Goal: Task Accomplishment & Management: Manage account settings

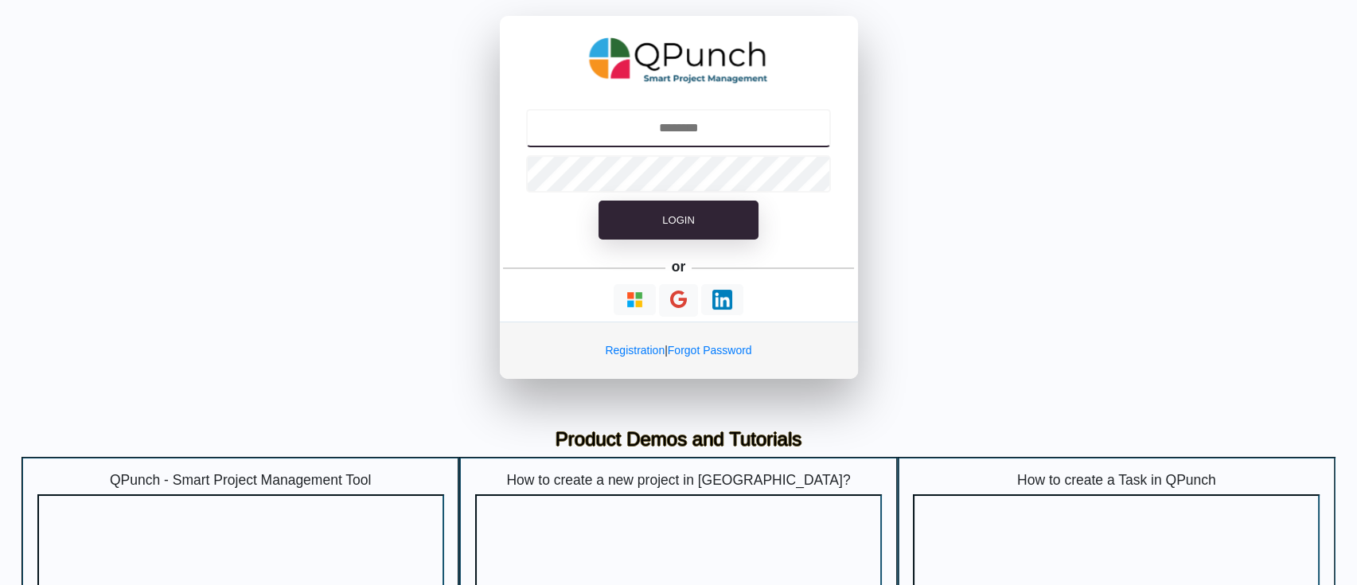
click at [751, 142] on input "text" at bounding box center [678, 128] width 305 height 38
click at [713, 135] on input "text" at bounding box center [678, 128] width 305 height 38
type input "**********"
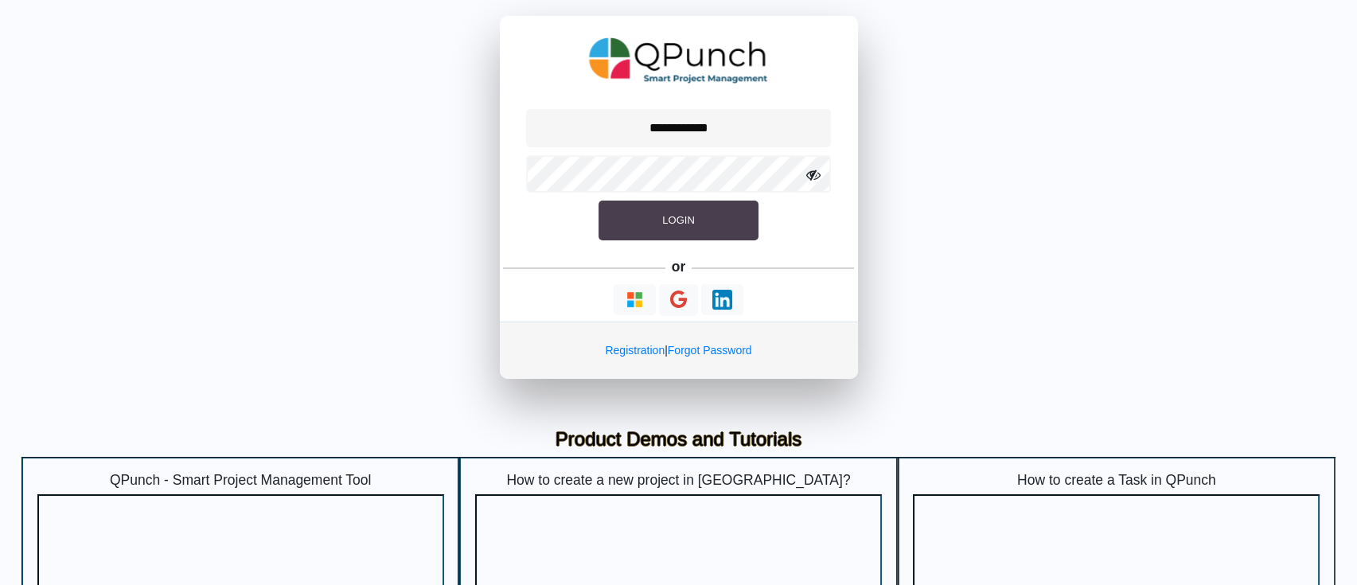
click at [638, 218] on button "Login" at bounding box center [678, 221] width 159 height 40
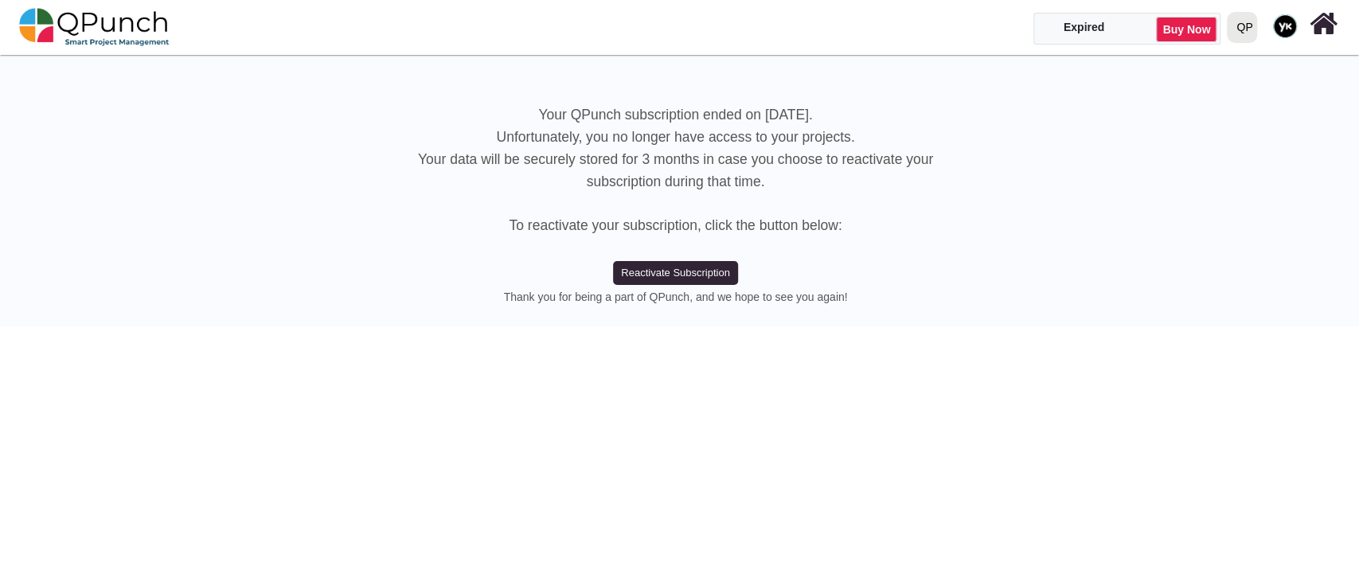
click at [1256, 31] on div "QP" at bounding box center [1241, 27] width 35 height 37
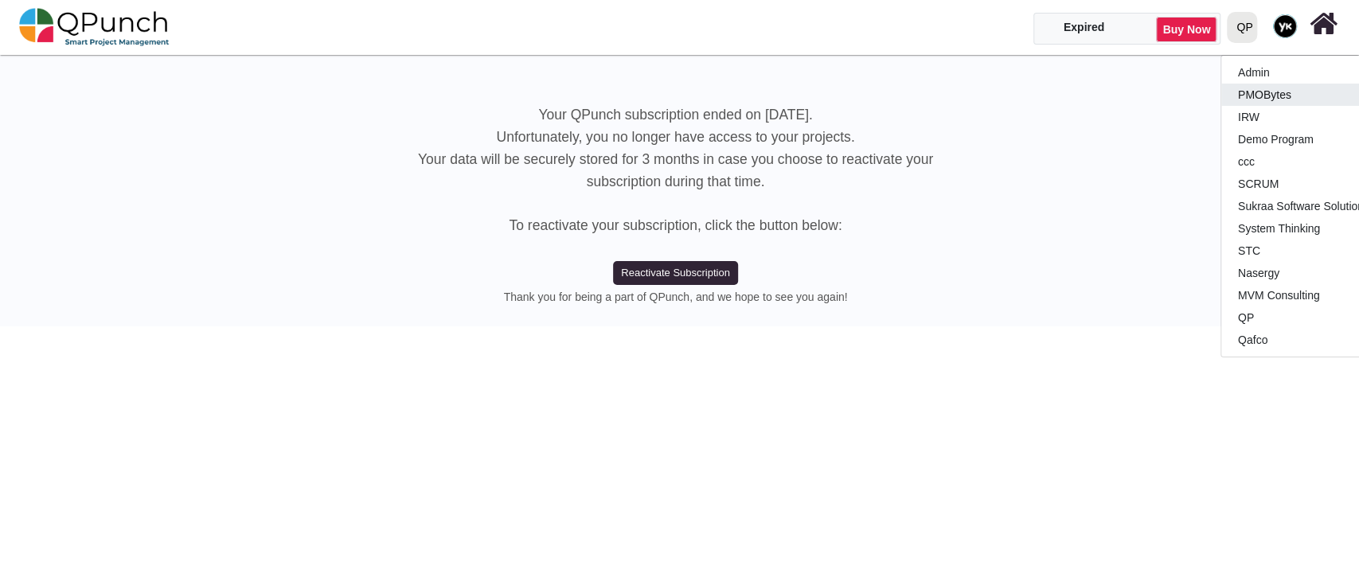
click at [1256, 96] on link "PMOBytes" at bounding box center [1315, 95] width 188 height 22
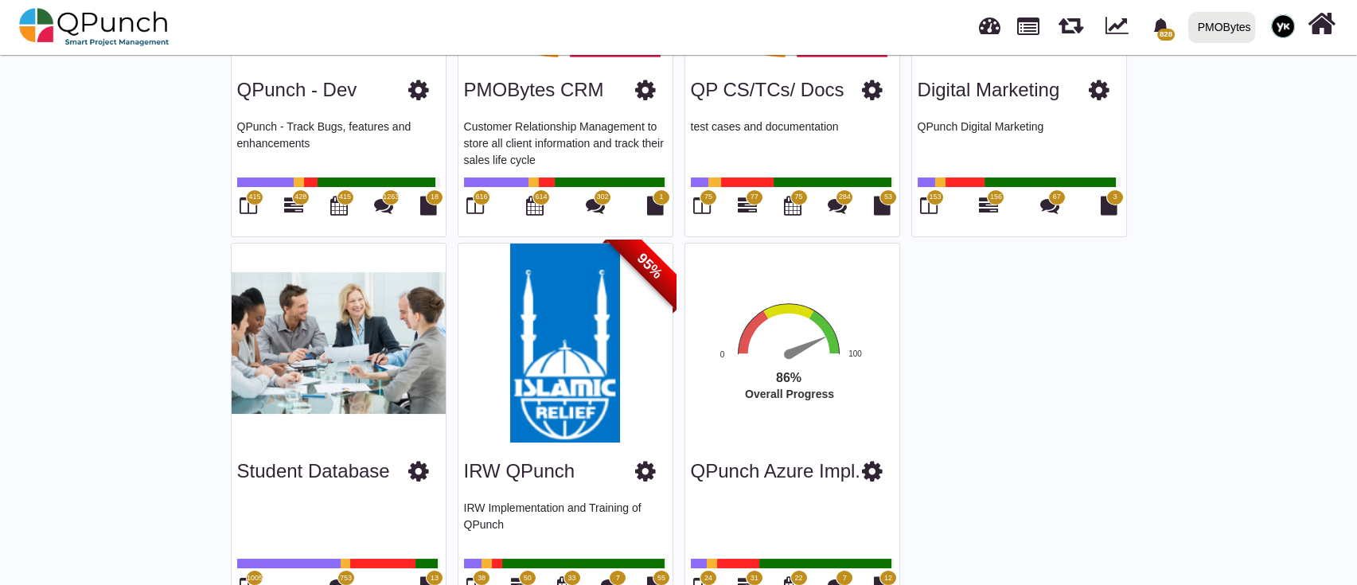
scroll to position [361, 0]
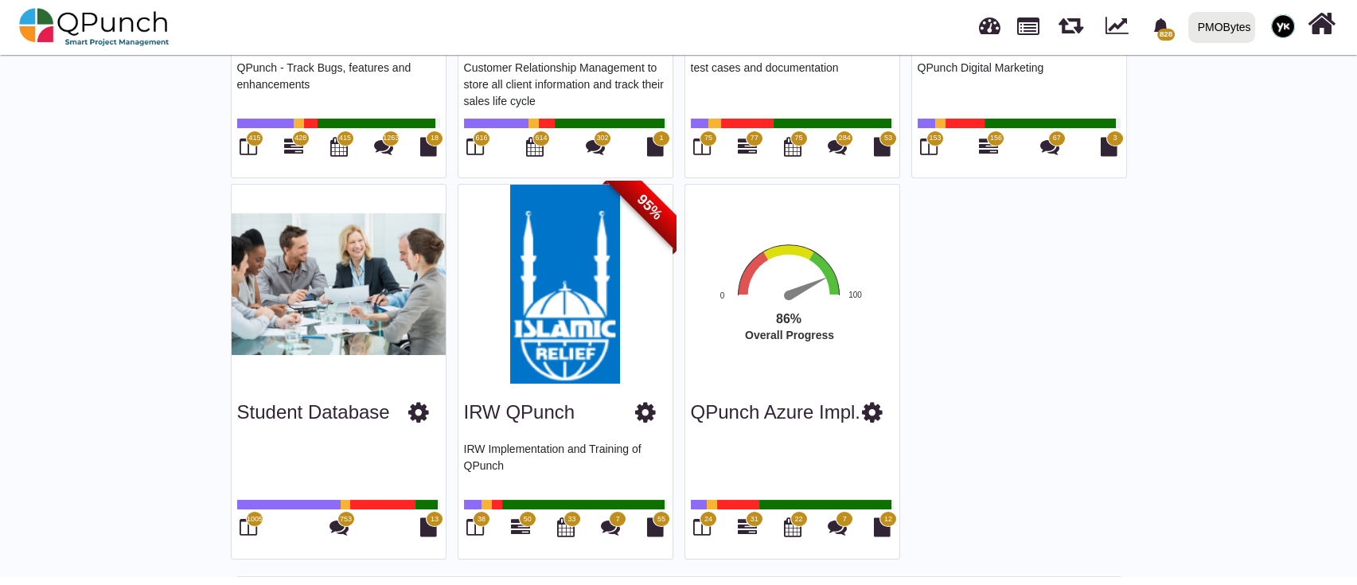
click at [1231, 25] on div "PMOBytes" at bounding box center [1224, 28] width 53 height 28
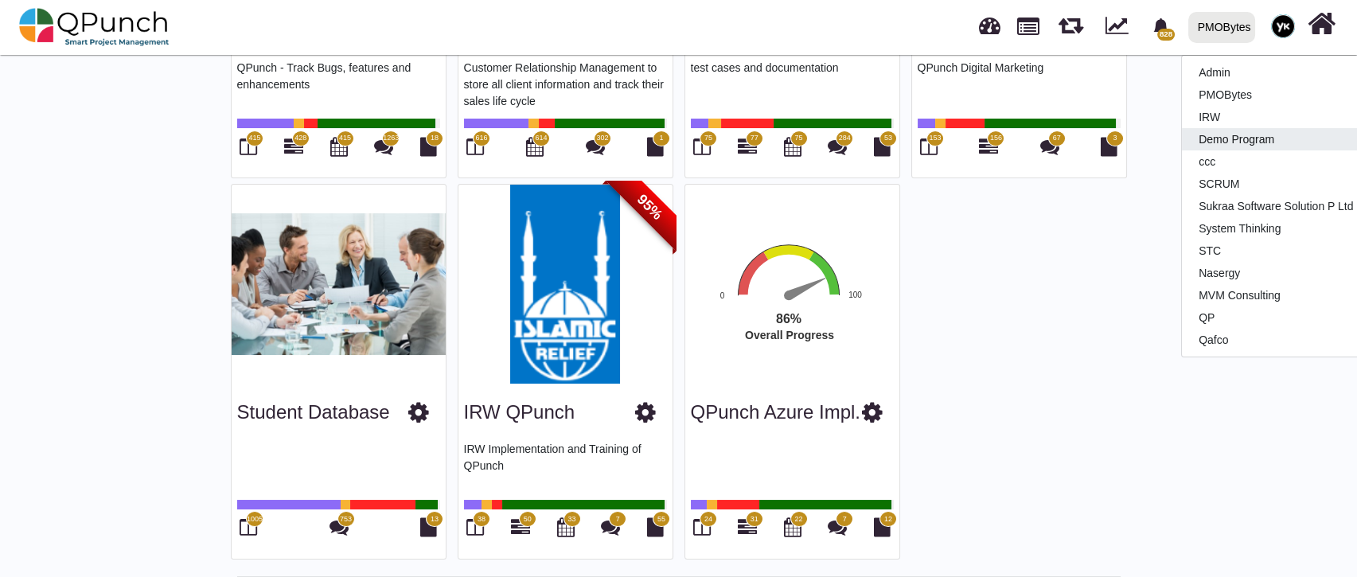
click at [1240, 137] on link "Demo Program" at bounding box center [1276, 139] width 188 height 22
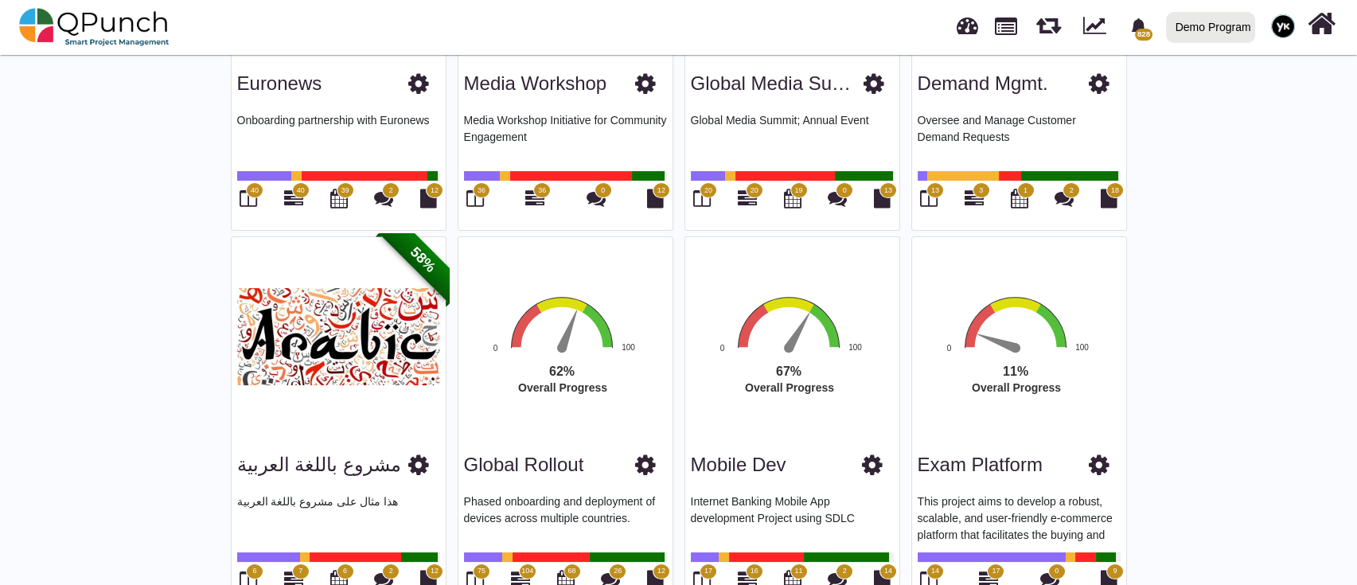
scroll to position [1061, 0]
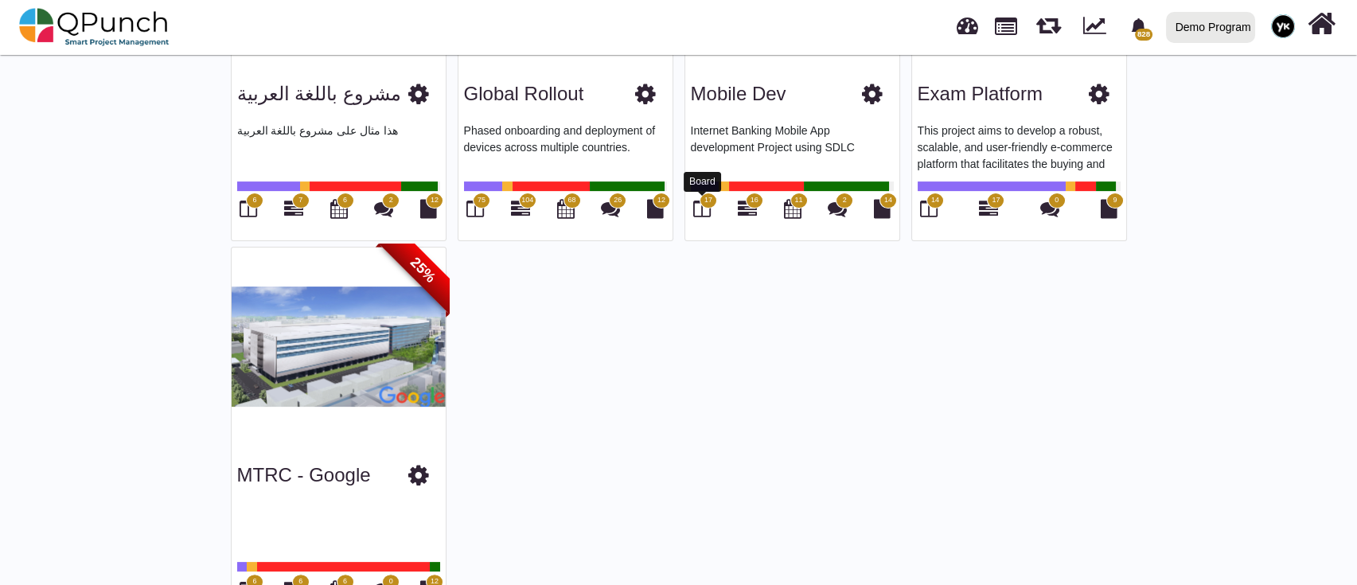
click at [705, 207] on icon at bounding box center [702, 208] width 18 height 19
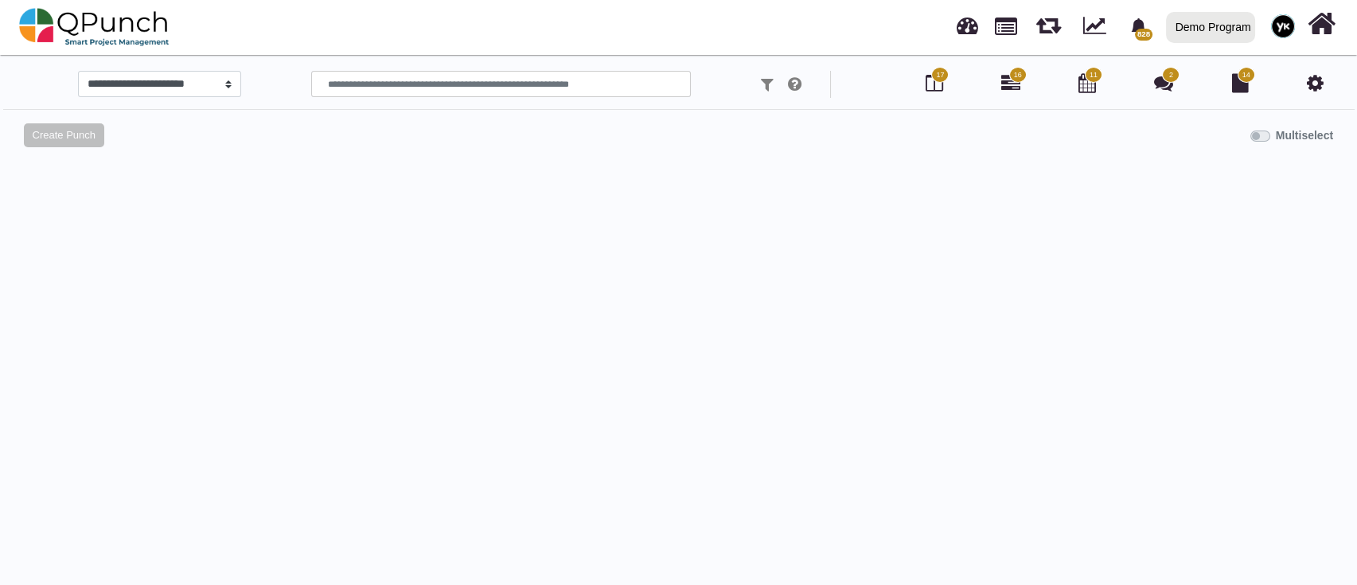
select select
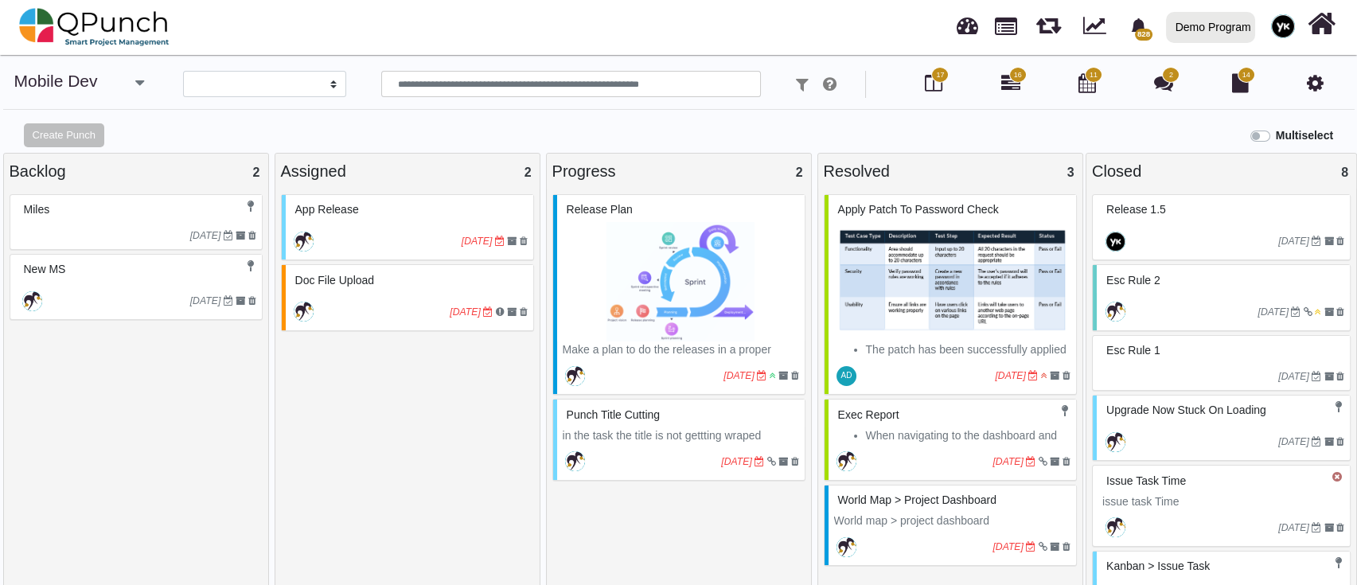
click at [359, 223] on div "[DATE]" at bounding box center [410, 241] width 248 height 37
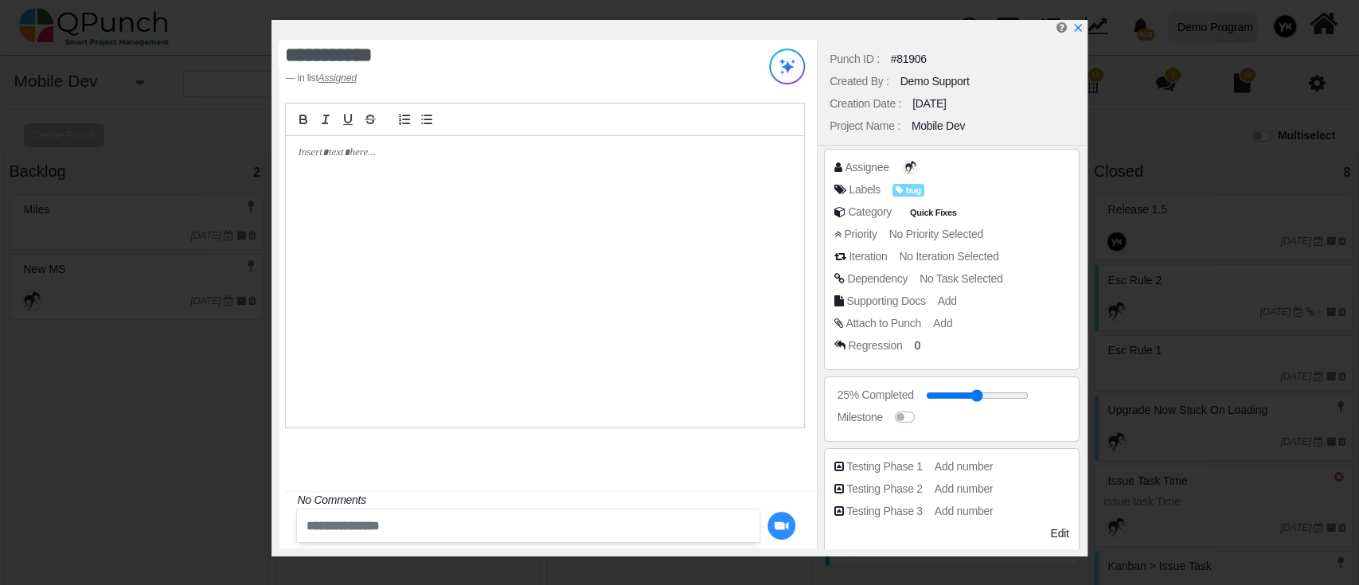
click at [960, 158] on div "Assignee Labels bug Category Quick Fixes Priority No Priority Selected Iteratio…" at bounding box center [951, 259] width 255 height 221
click at [903, 174] on span at bounding box center [911, 167] width 17 height 17
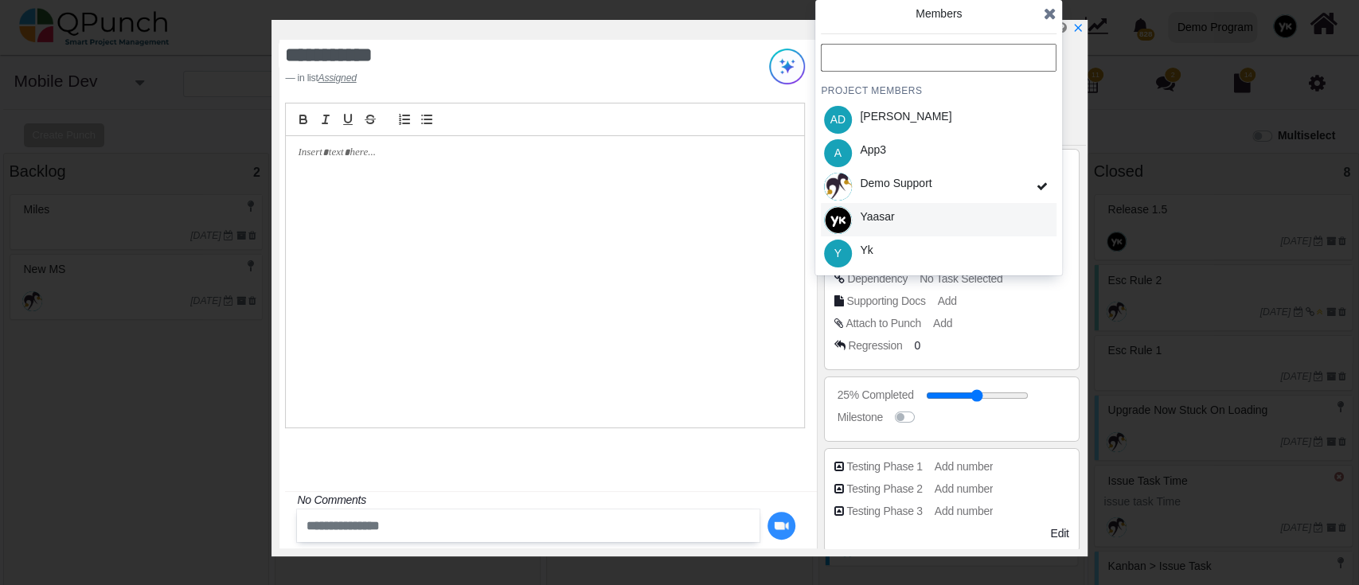
click at [919, 224] on div "Yaasar" at bounding box center [939, 219] width 236 height 33
click at [1048, 17] on icon at bounding box center [1050, 14] width 13 height 16
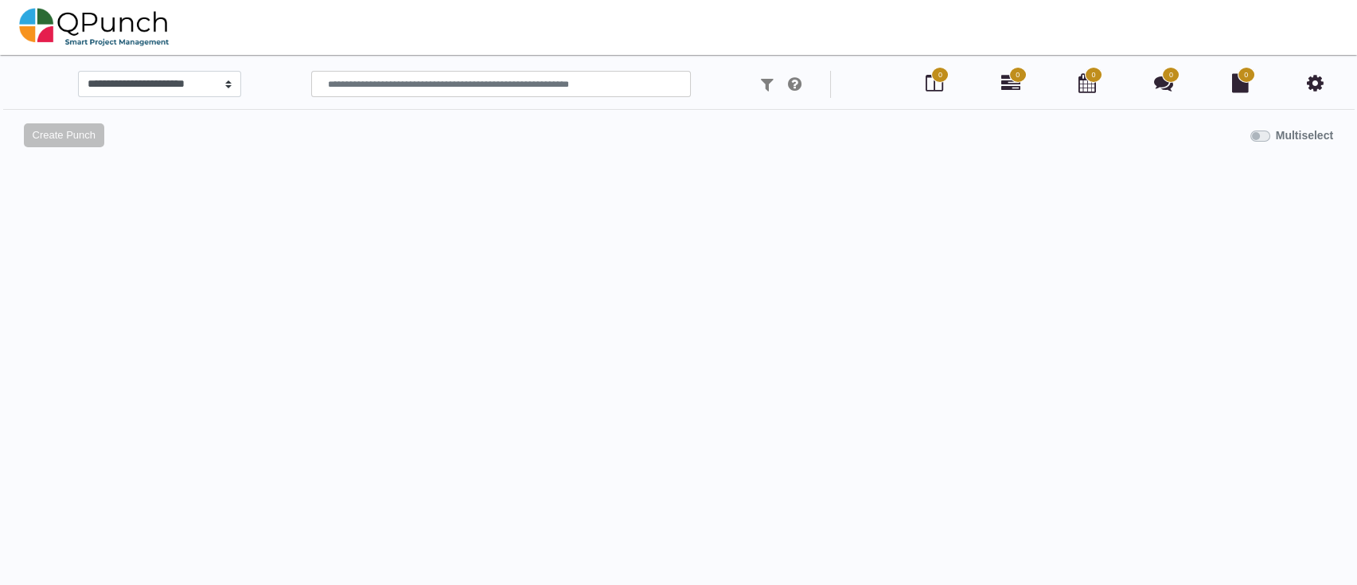
select select
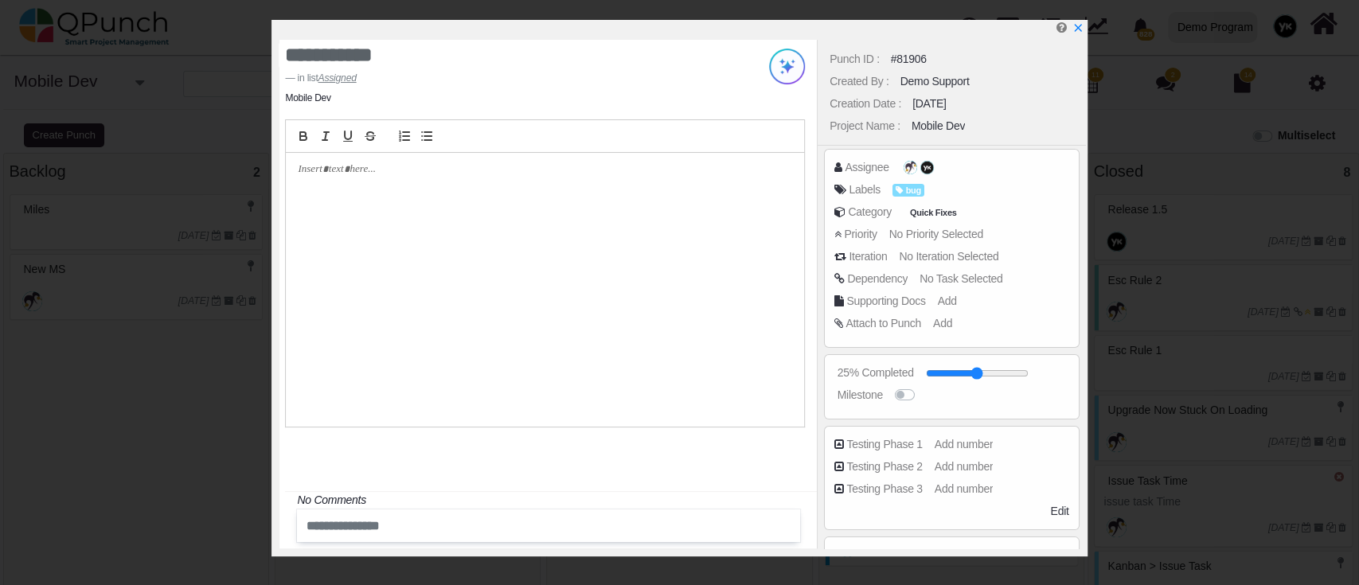
click at [336, 246] on div at bounding box center [545, 290] width 518 height 274
click at [364, 160] on div at bounding box center [545, 282] width 518 height 292
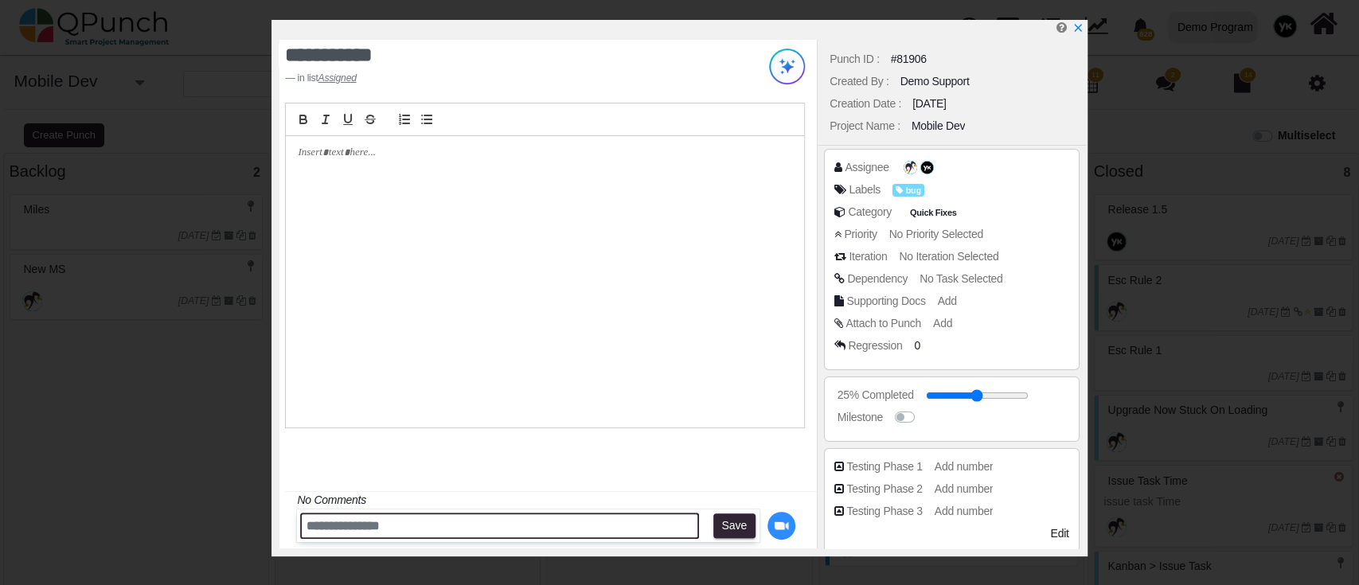
drag, startPoint x: 395, startPoint y: 536, endPoint x: 400, endPoint y: 520, distance: 16.6
click at [395, 533] on input "text" at bounding box center [499, 526] width 399 height 26
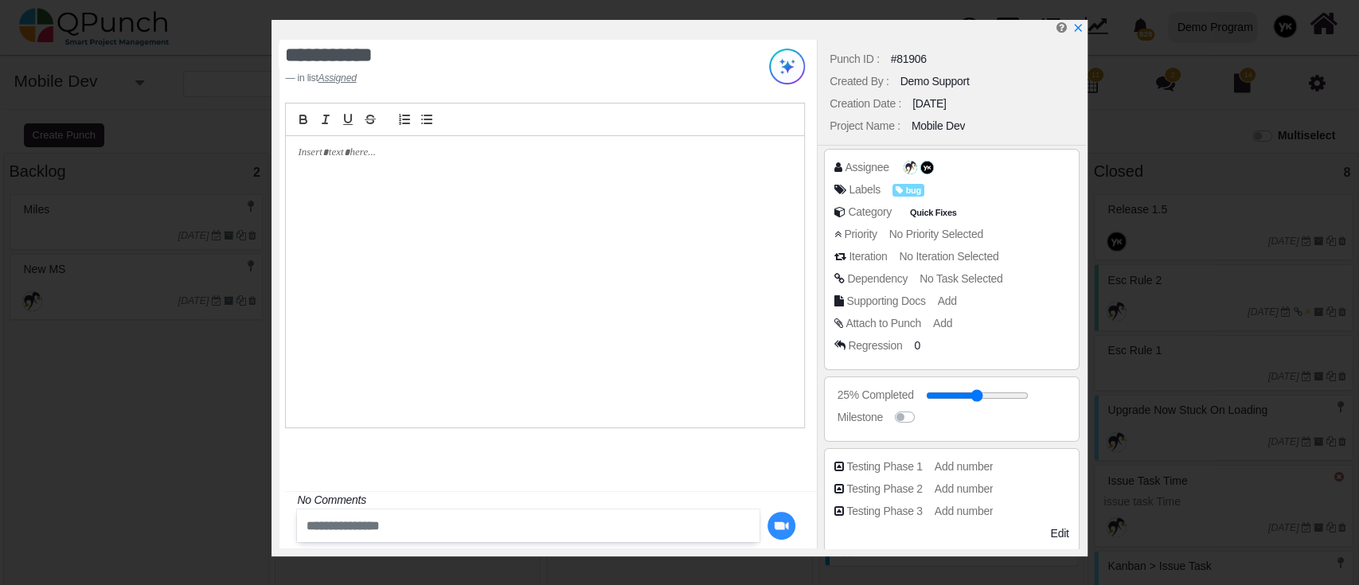
click at [367, 179] on div at bounding box center [545, 282] width 518 height 292
click at [1075, 34] on icon "x" at bounding box center [1077, 28] width 13 height 13
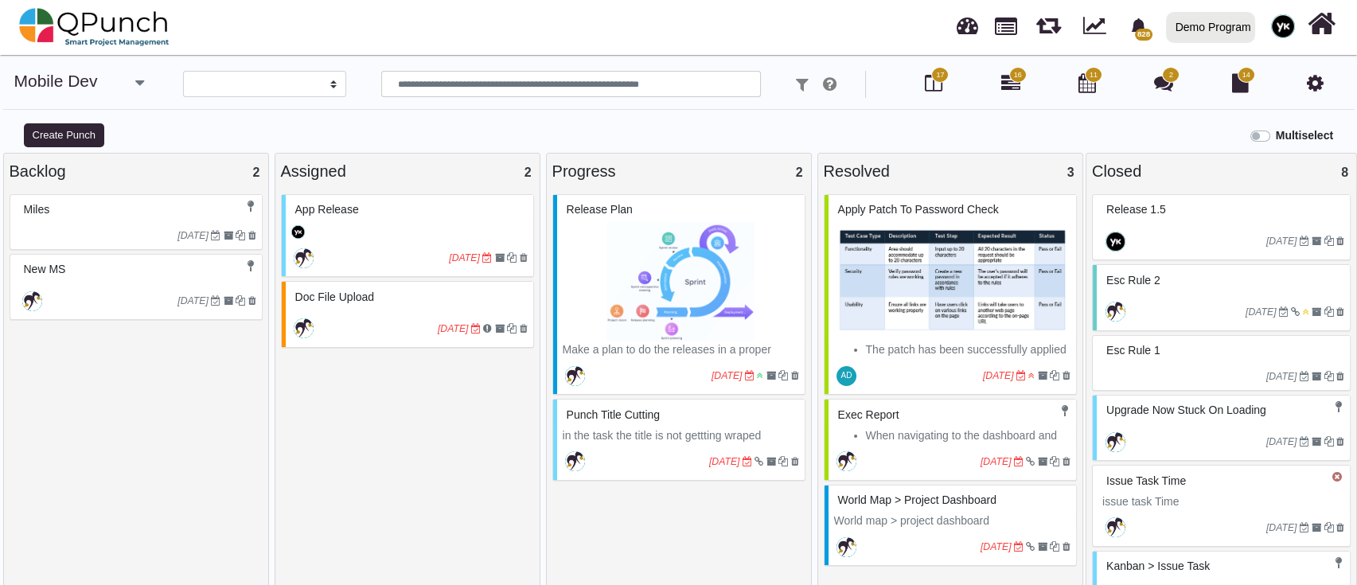
click at [1313, 84] on icon at bounding box center [1315, 82] width 17 height 19
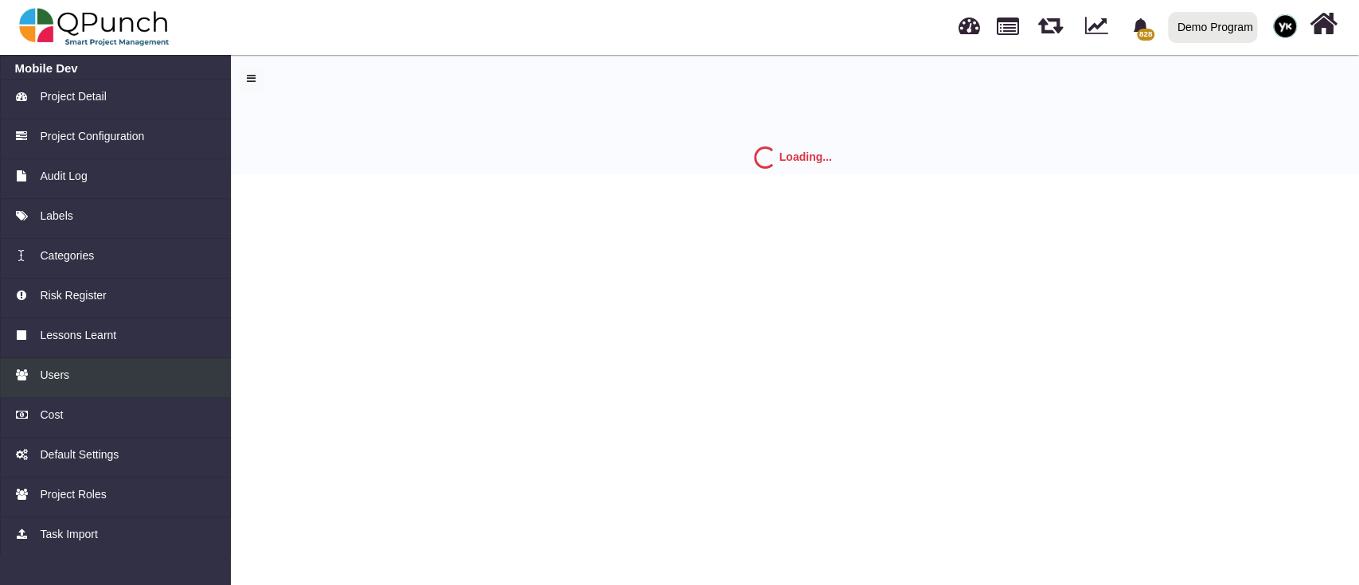
click at [35, 381] on div "Users" at bounding box center [115, 375] width 201 height 17
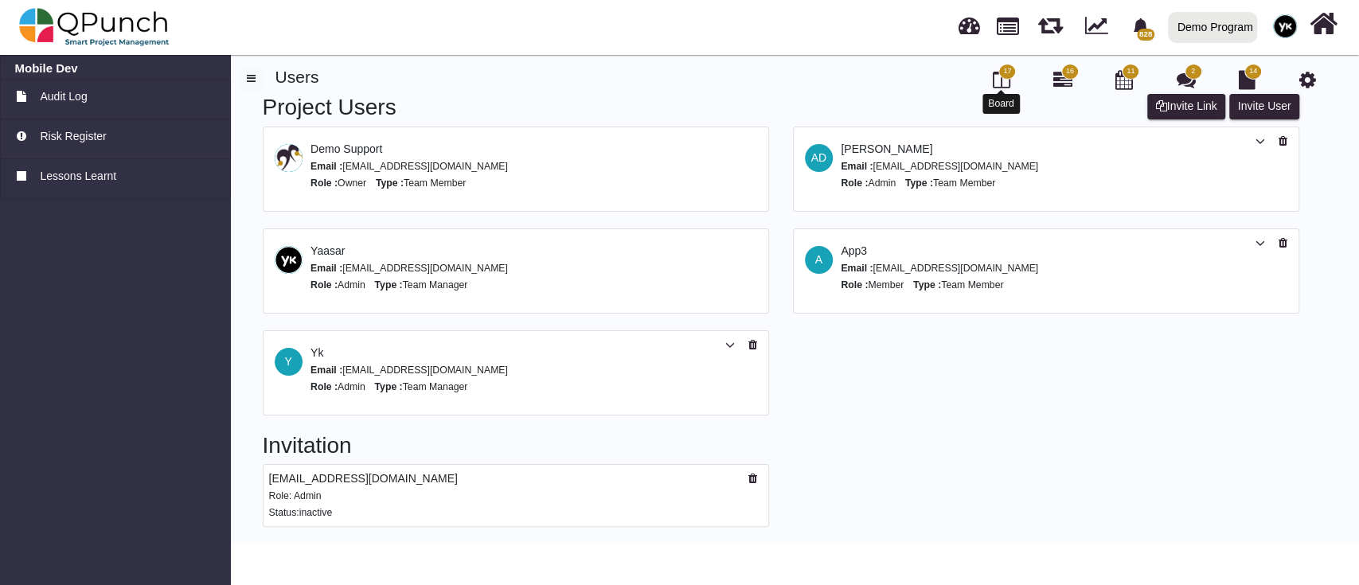
click at [996, 70] on icon at bounding box center [1001, 79] width 18 height 19
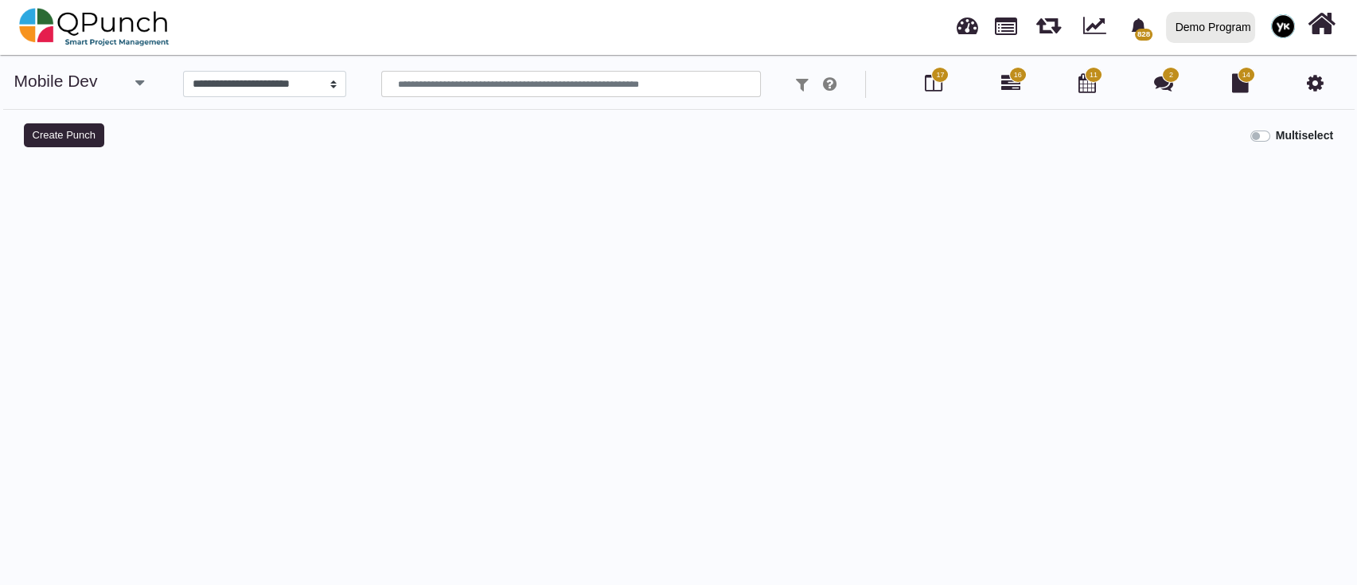
select select
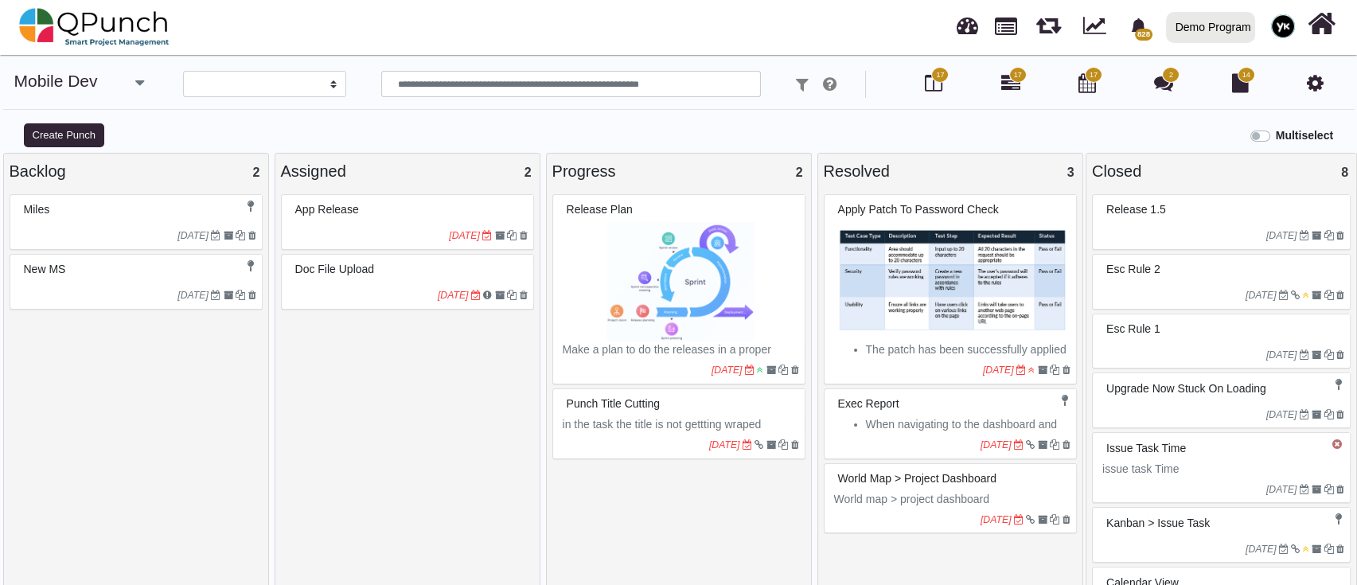
click at [310, 232] on div at bounding box center [370, 235] width 158 height 14
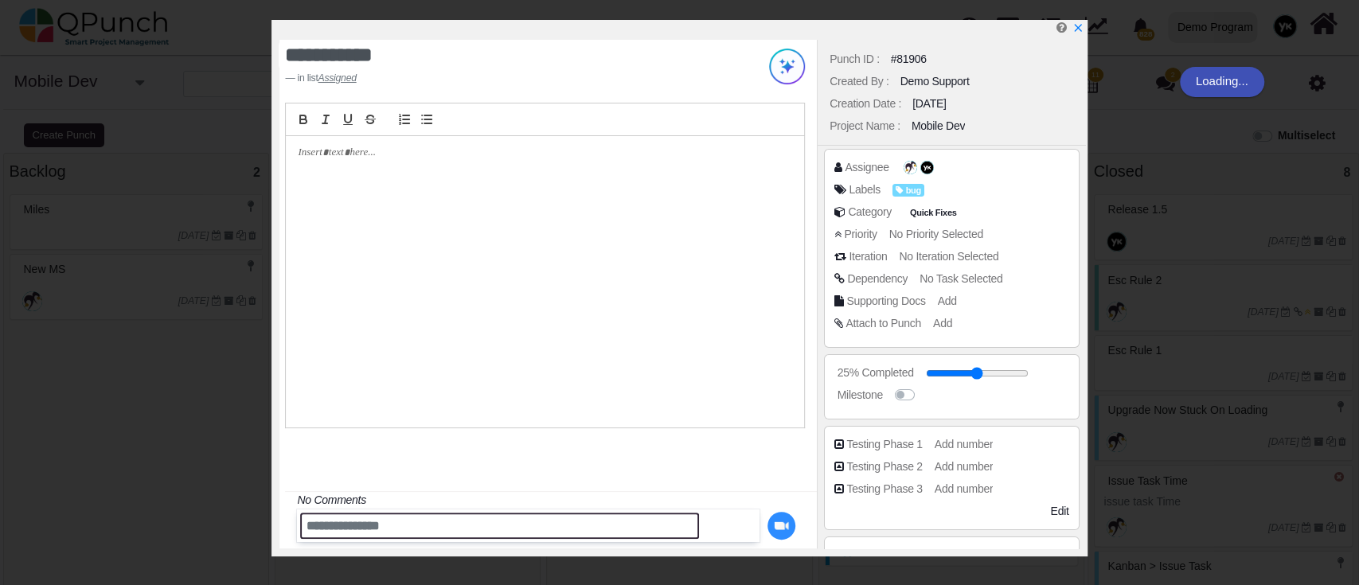
click at [400, 518] on input "text" at bounding box center [499, 526] width 399 height 26
click at [401, 519] on input "text" at bounding box center [499, 526] width 399 height 26
click at [456, 527] on input "text" at bounding box center [499, 526] width 399 height 26
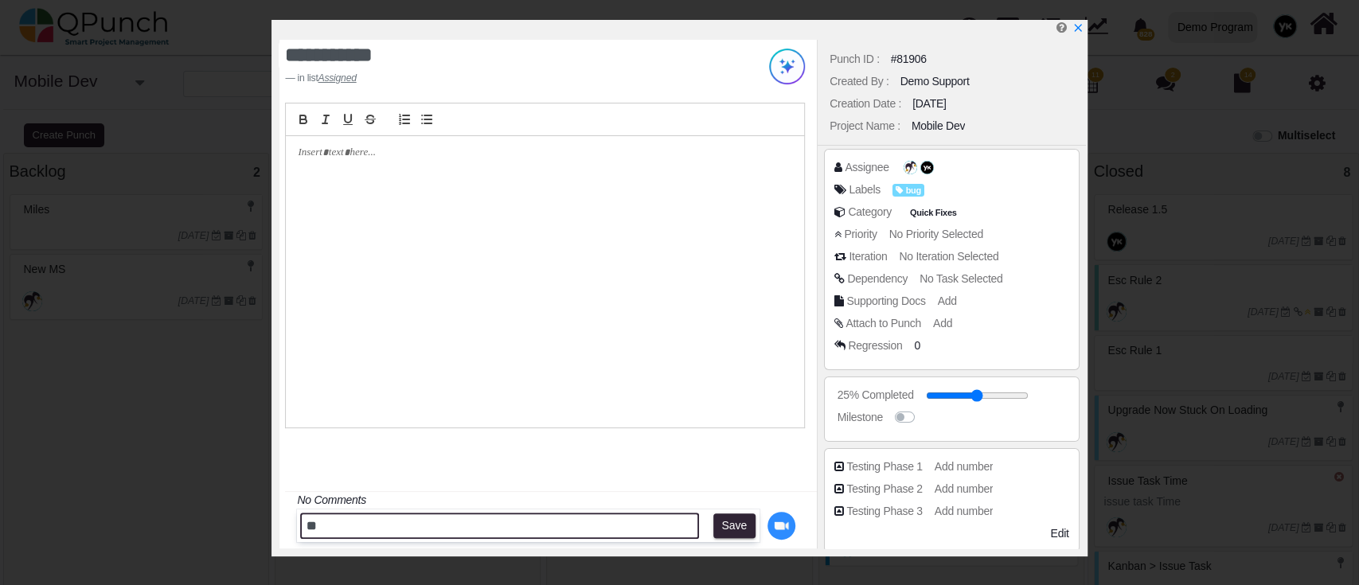
type input "*"
